Goal: Task Accomplishment & Management: Use online tool/utility

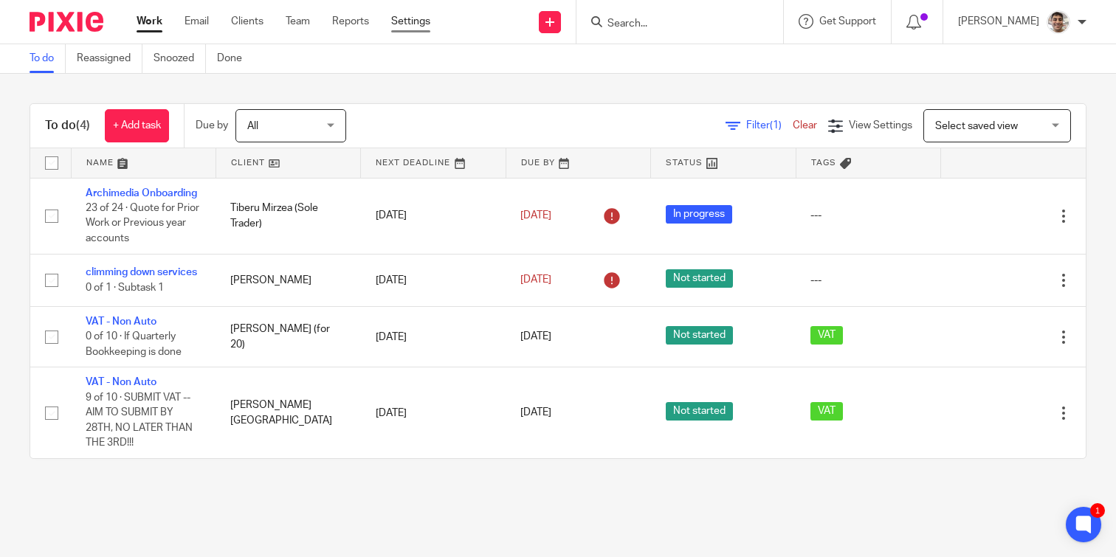
click at [413, 21] on link "Settings" at bounding box center [410, 21] width 39 height 15
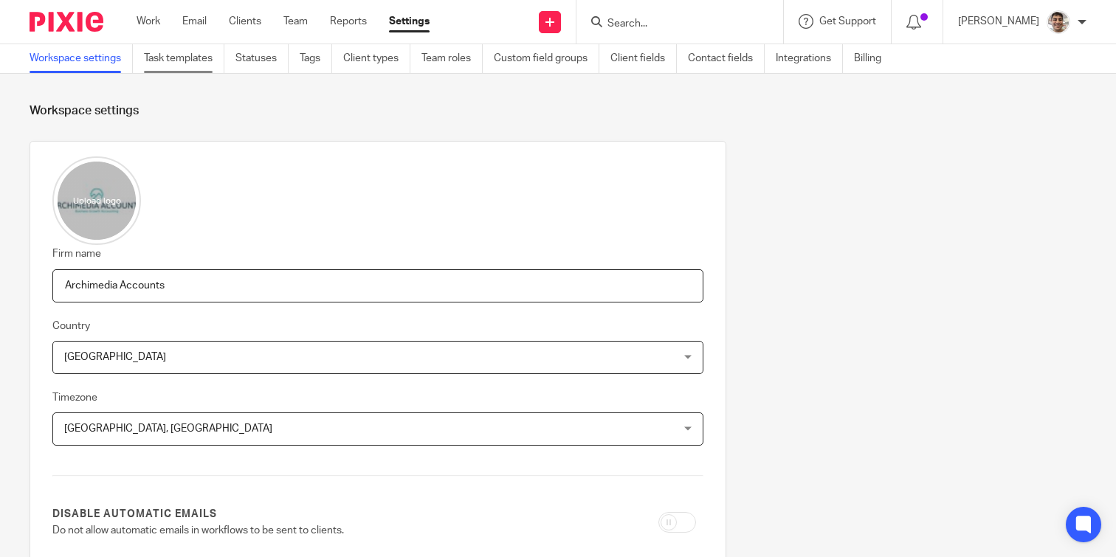
click at [187, 55] on link "Task templates" at bounding box center [184, 58] width 80 height 29
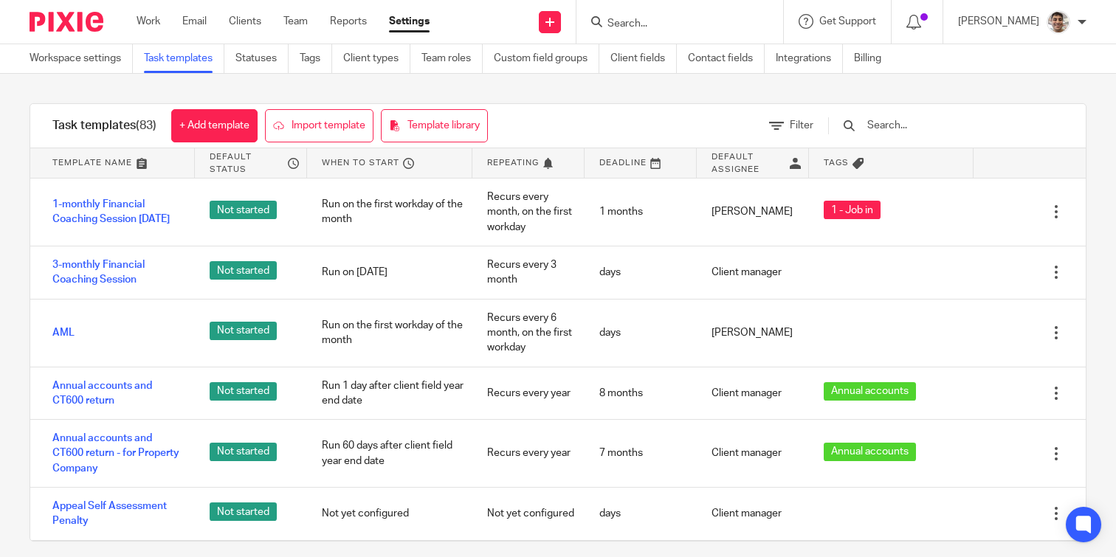
click at [971, 125] on input "text" at bounding box center [951, 125] width 172 height 16
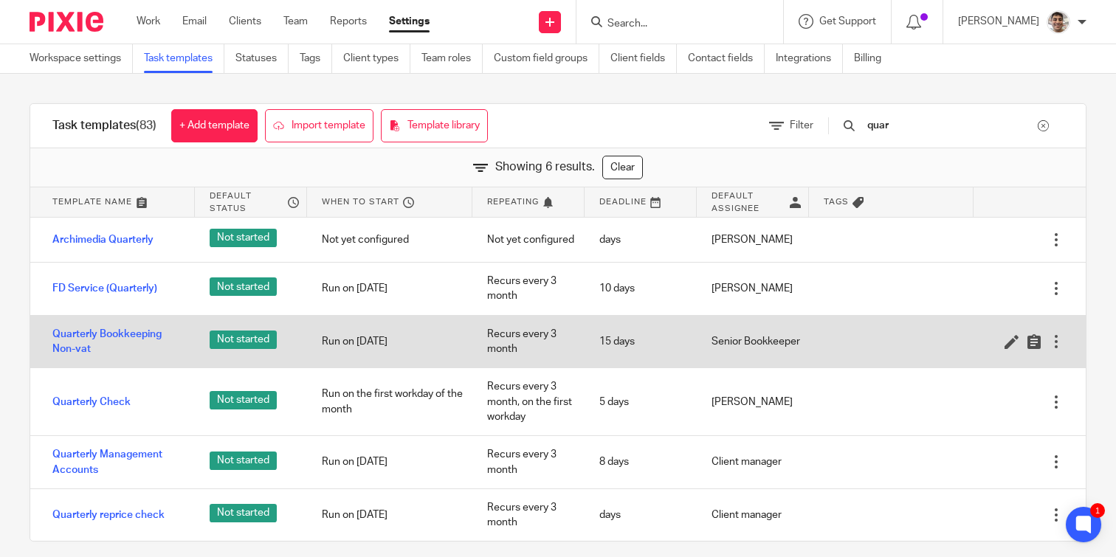
scroll to position [14, 0]
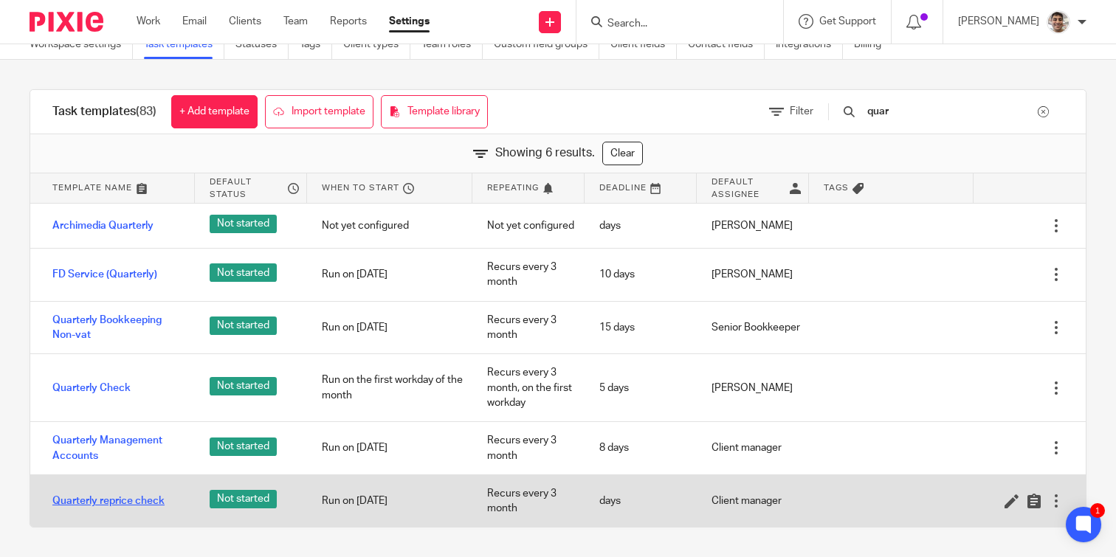
type input "quar"
click at [140, 498] on link "Quarterly reprice check" at bounding box center [108, 501] width 112 height 15
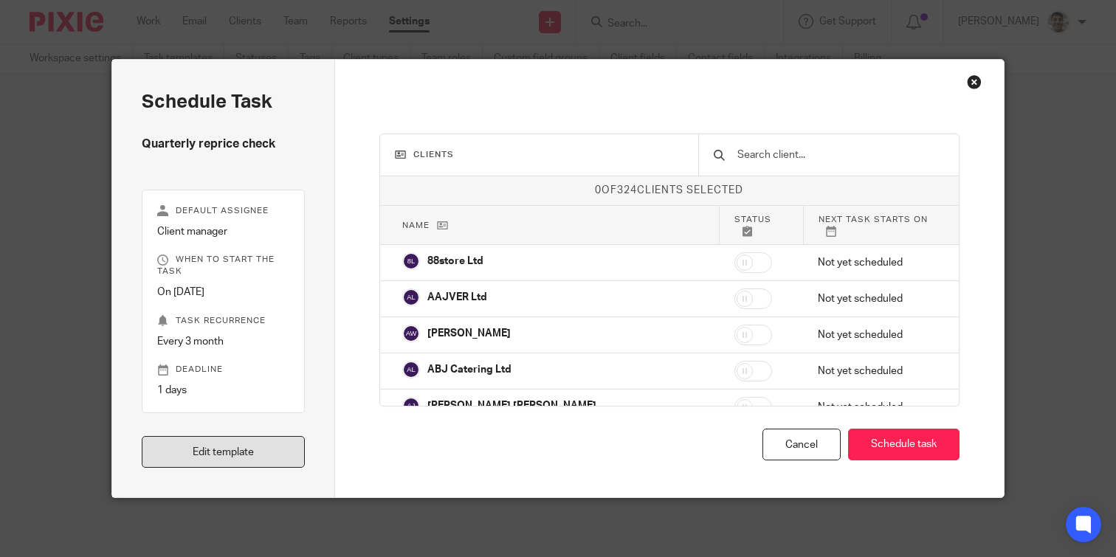
click at [218, 457] on link "Edit template" at bounding box center [223, 452] width 163 height 32
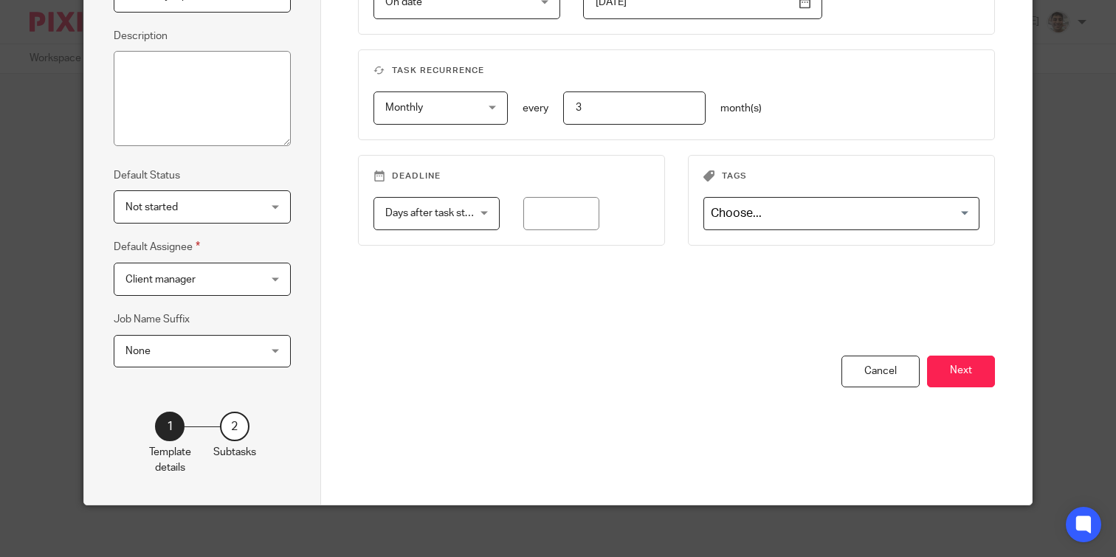
scroll to position [197, 0]
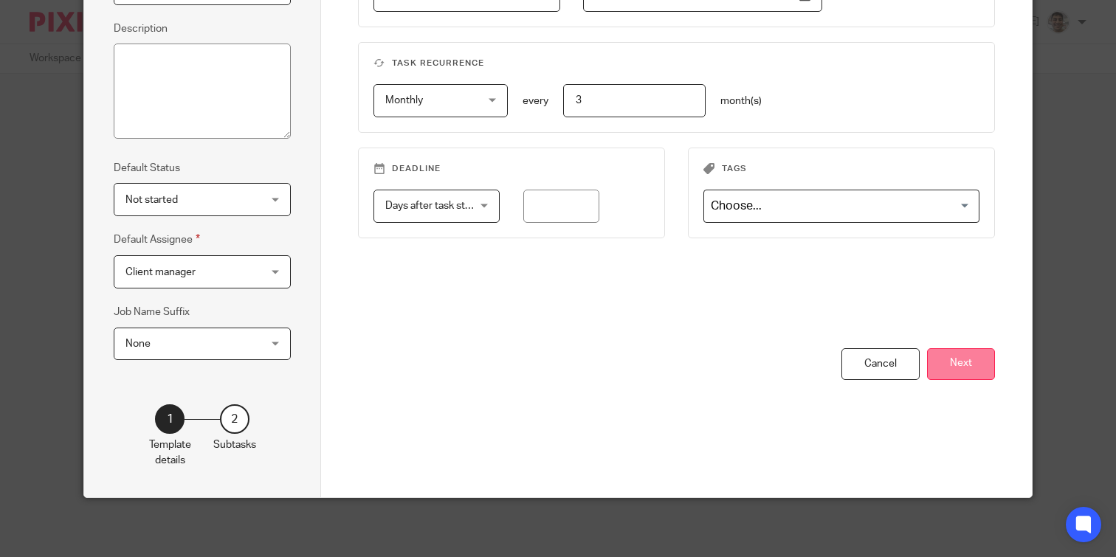
click at [973, 354] on button "Next" at bounding box center [961, 364] width 68 height 32
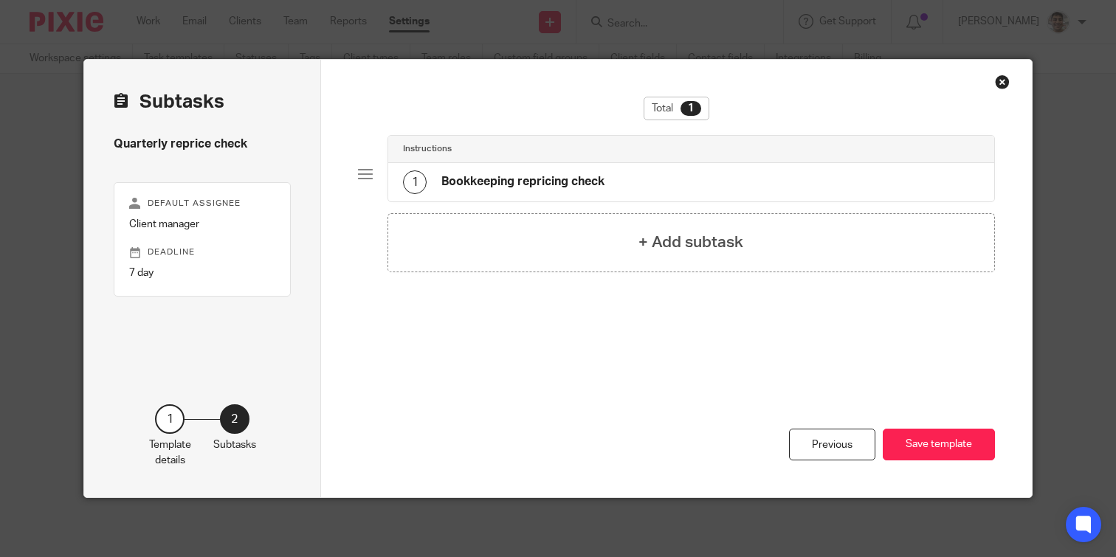
click at [618, 179] on div "1 Bookkeeping repricing check" at bounding box center [690, 182] width 605 height 38
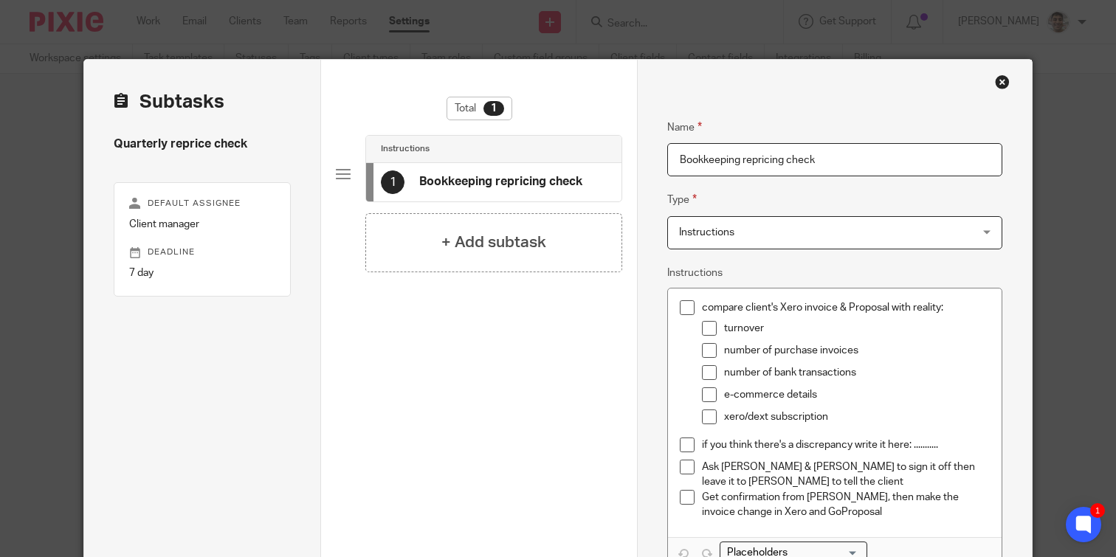
click at [1000, 78] on div "Close this dialog window" at bounding box center [1002, 82] width 15 height 15
